Goal: Task Accomplishment & Management: Manage account settings

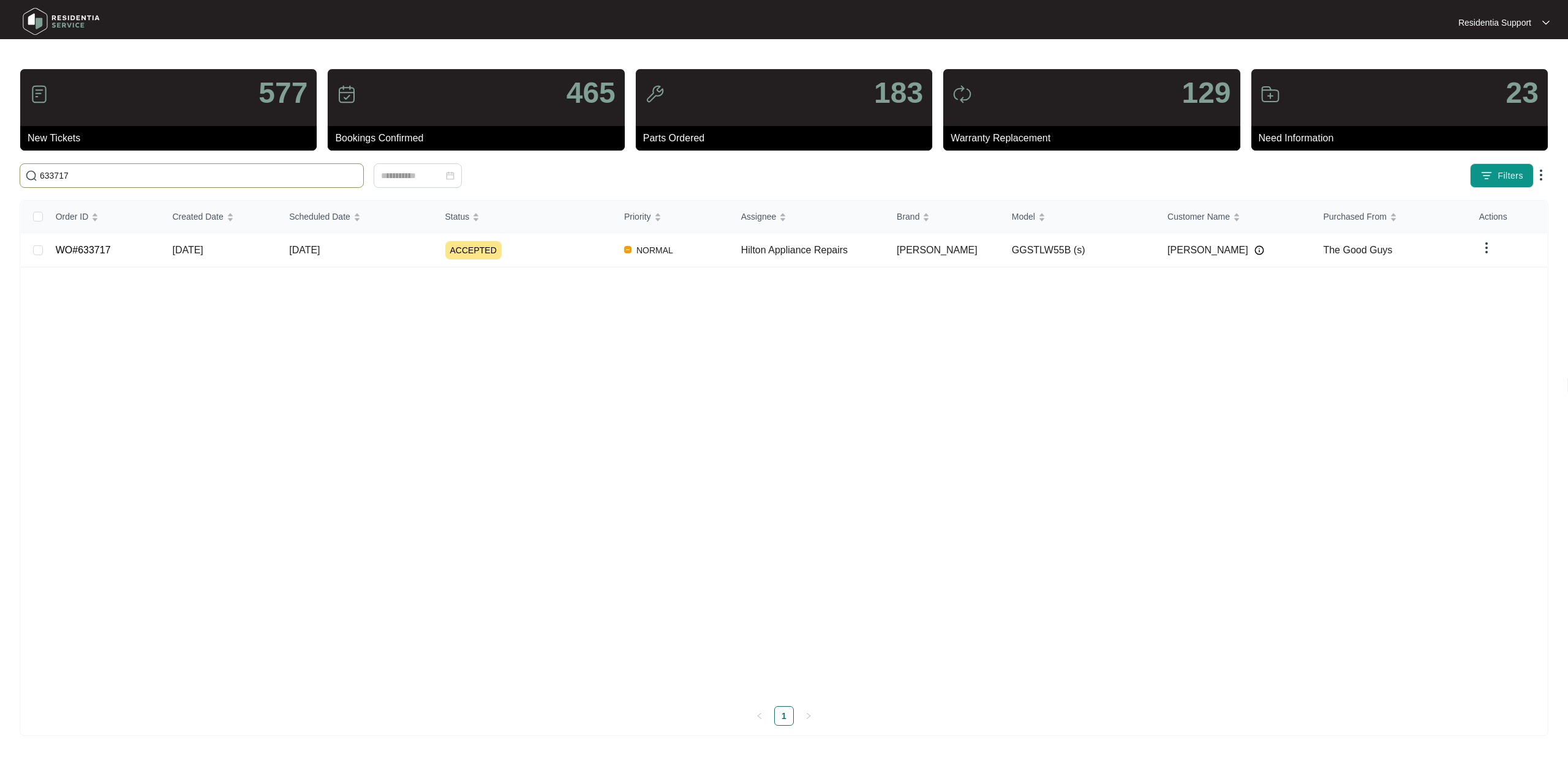
click at [150, 177] on input "633717" at bounding box center [199, 175] width 319 height 14
type input "[EMAIL_ADDRESS][DOMAIN_NAME]"
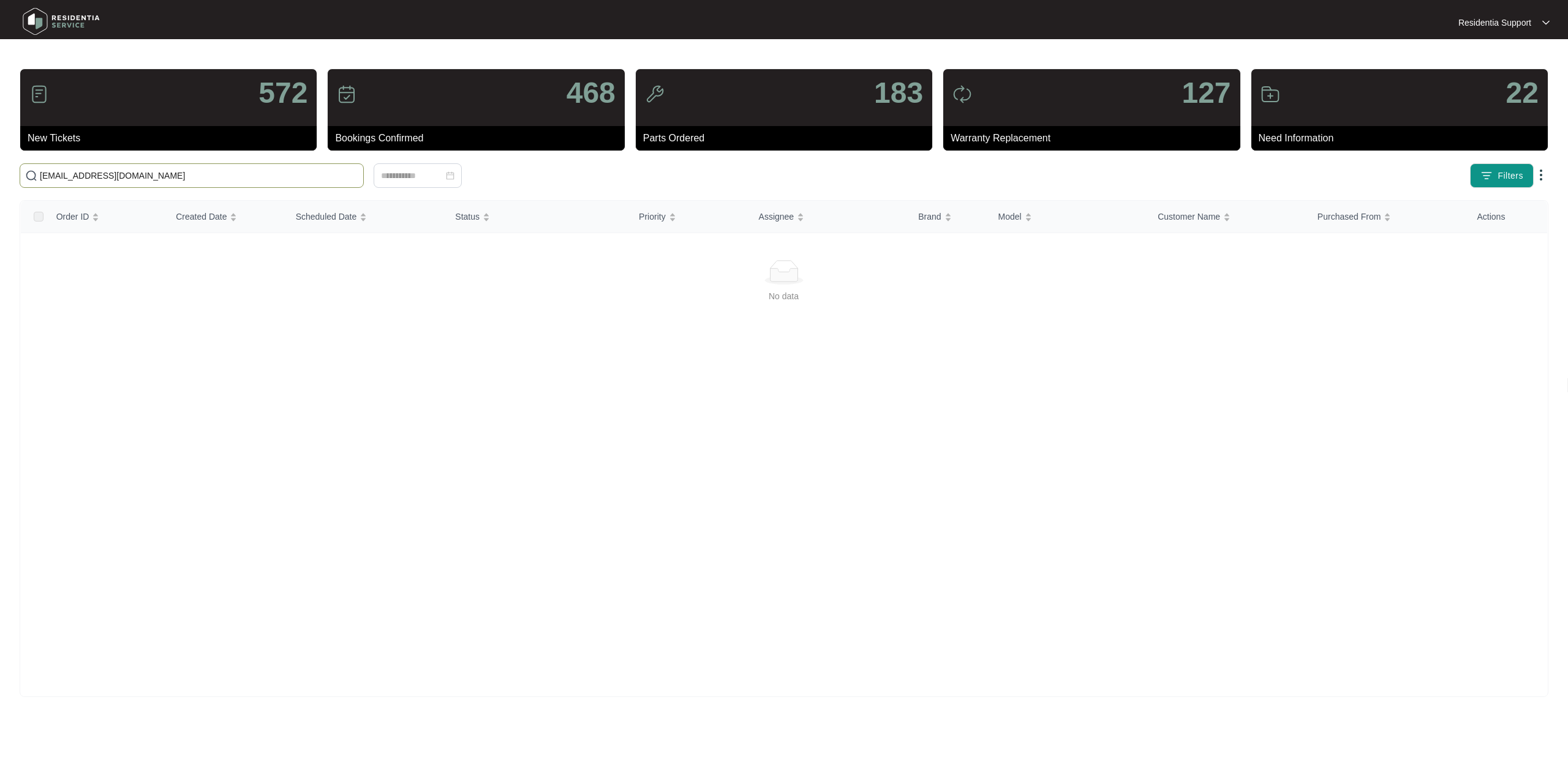
click at [1490, 22] on p "Residentia Support" at bounding box center [1494, 22] width 73 height 13
click at [1502, 47] on p "Settings" at bounding box center [1514, 44] width 52 height 13
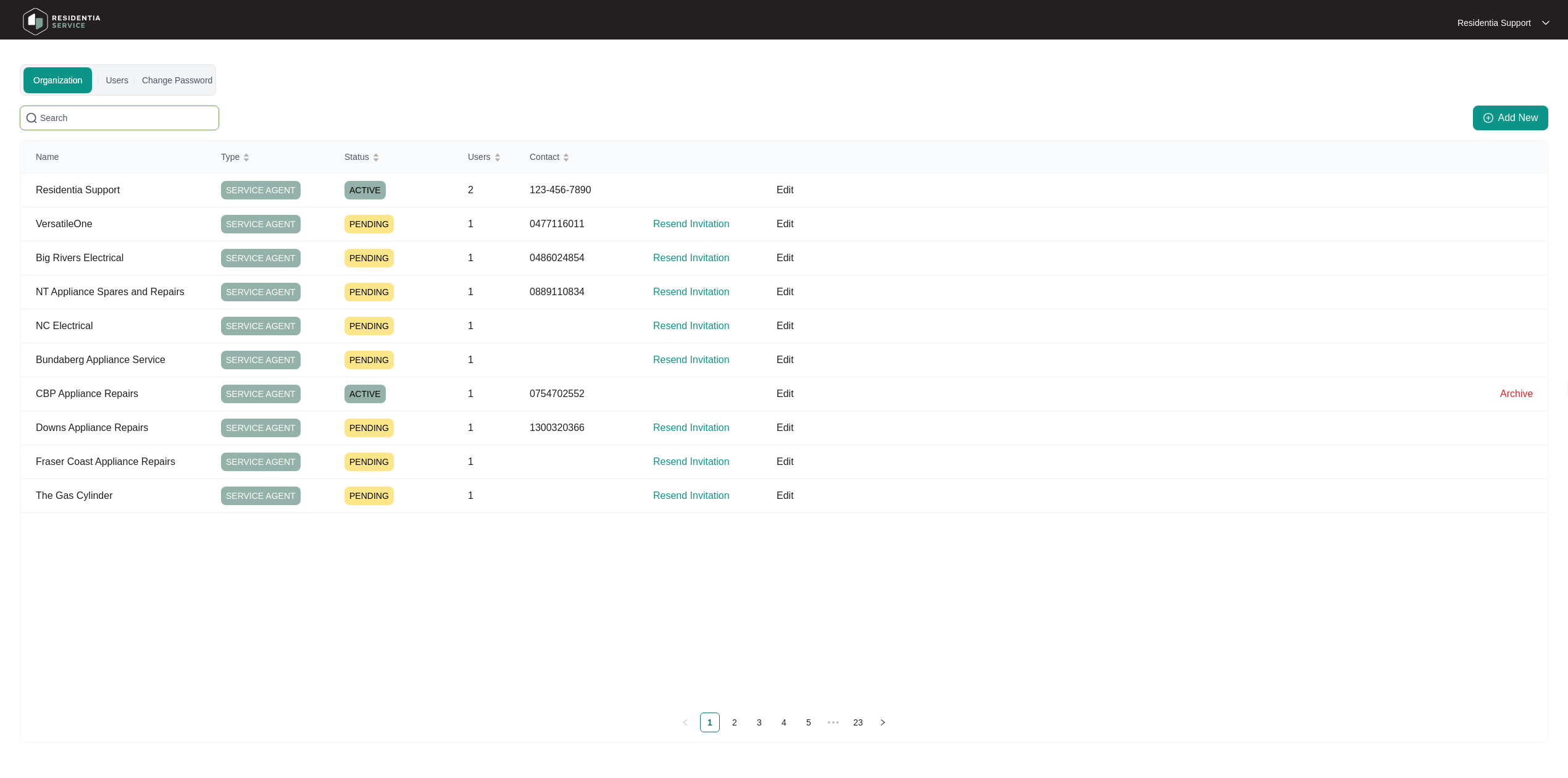
click at [76, 116] on input "text" at bounding box center [127, 118] width 174 height 14
paste input "[EMAIL_ADDRESS][DOMAIN_NAME]"
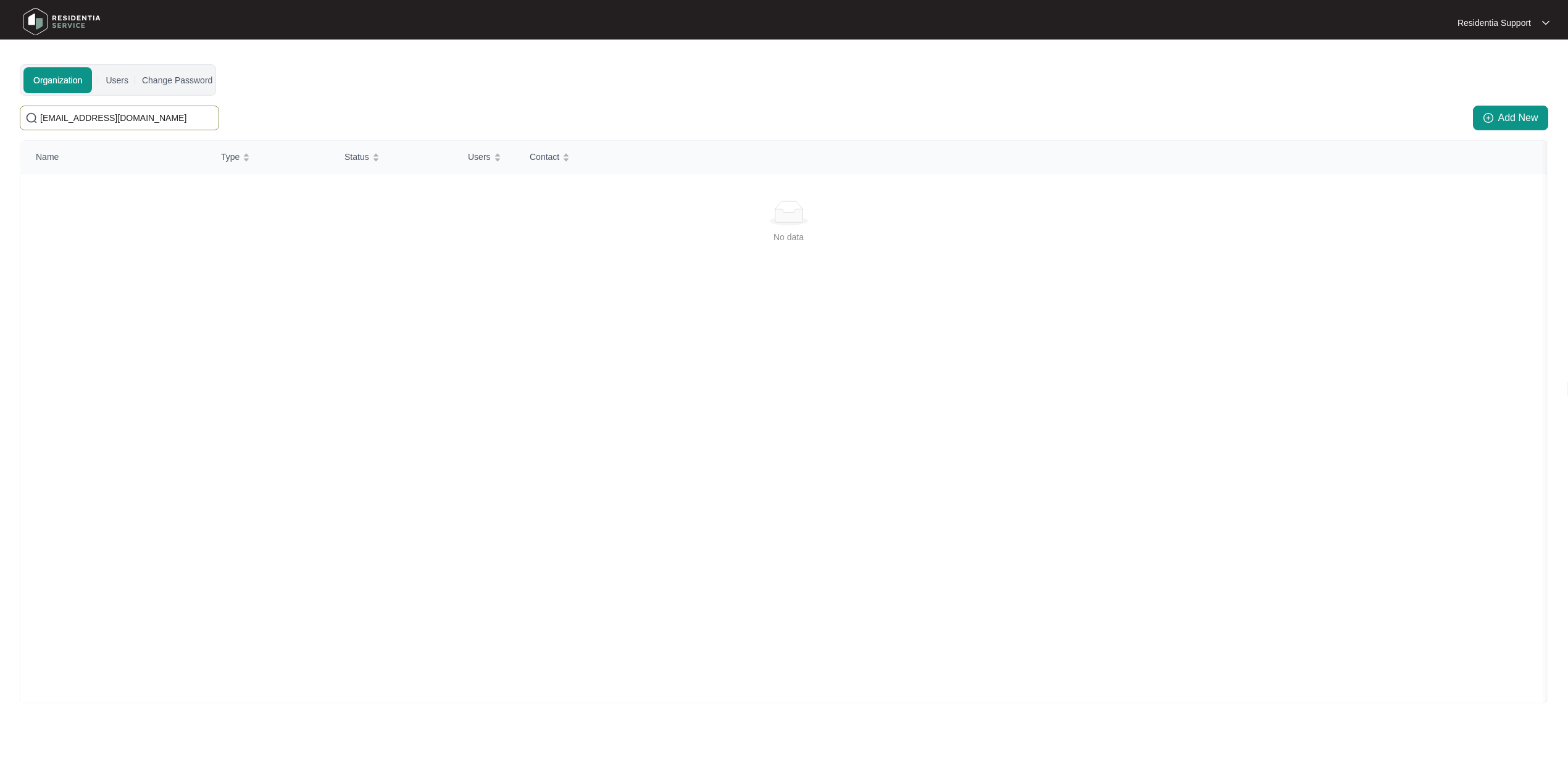
drag, startPoint x: 206, startPoint y: 122, endPoint x: -1, endPoint y: 115, distance: 207.1
click at [0, 115] on html "Residentia Support Residentia... Organization Users Change Password [EMAIL_ADDR…" at bounding box center [784, 392] width 1568 height 785
type input "="
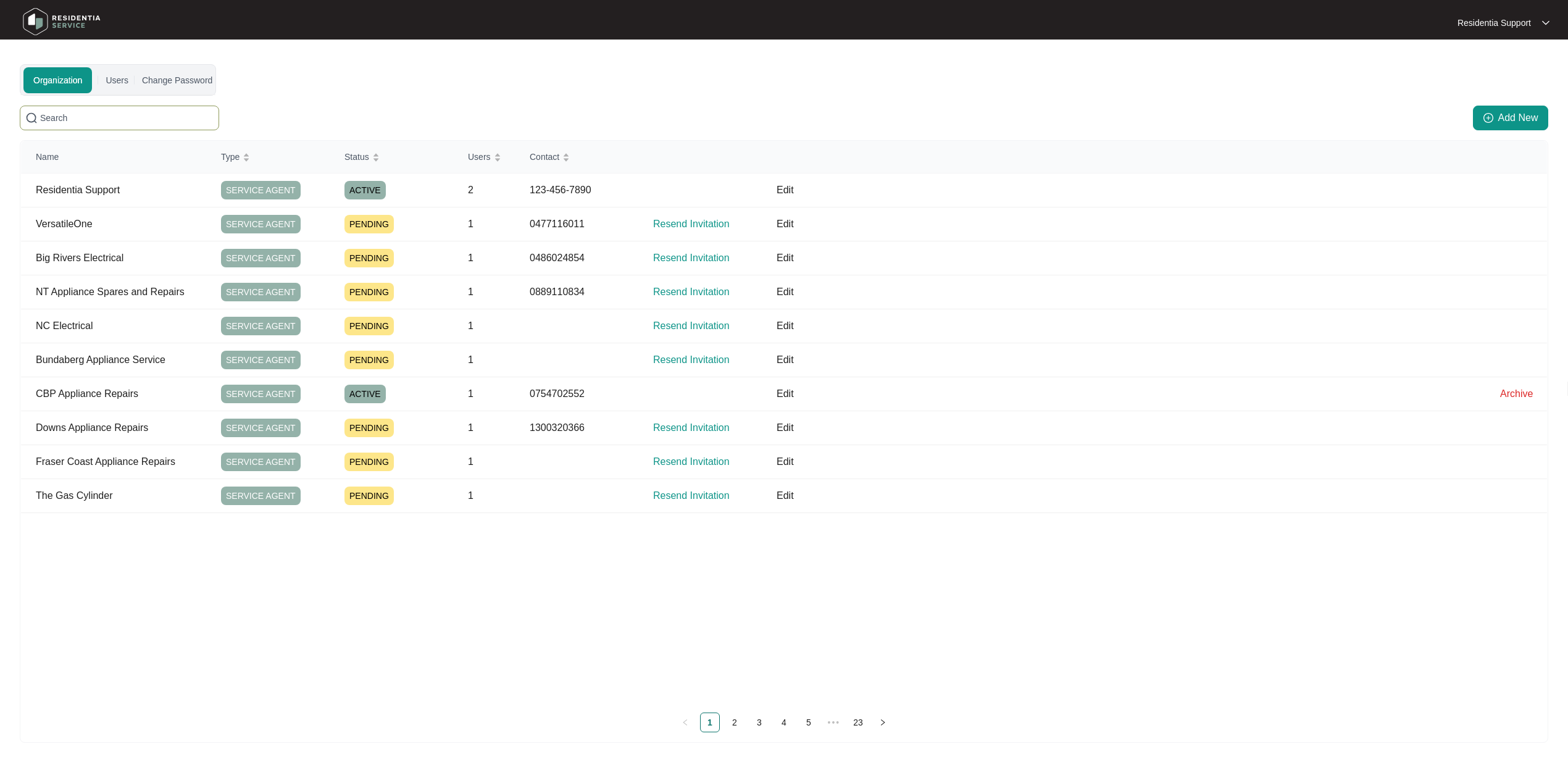
type input "v"
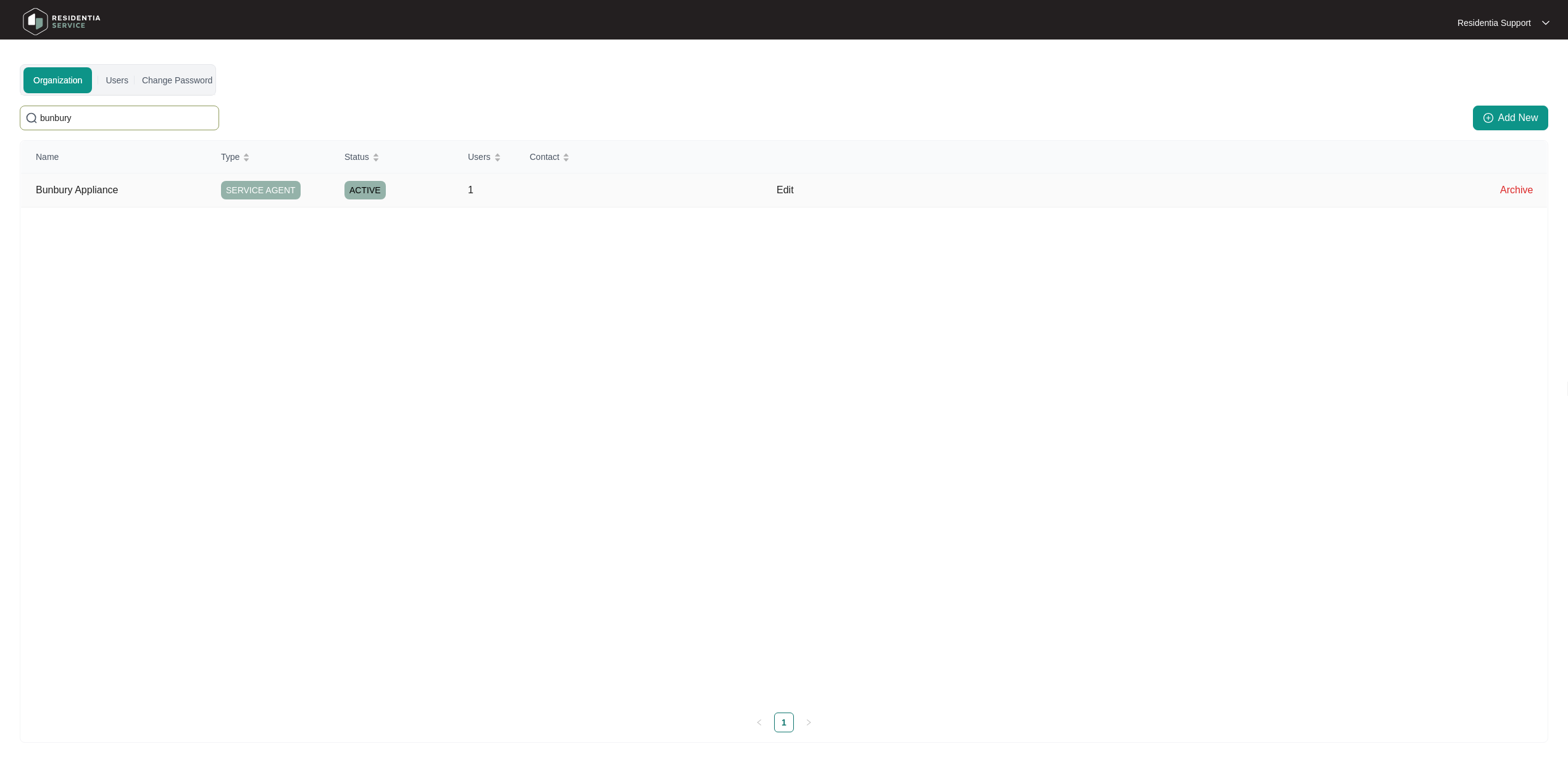
click at [85, 189] on p "Bunbury Appliance" at bounding box center [121, 190] width 170 height 15
click at [95, 123] on input "bunbury" at bounding box center [127, 118] width 174 height 14
type input "bunbury appliance"
click at [158, 192] on p "Bunbury Appliance" at bounding box center [121, 190] width 170 height 15
